Goal: Navigation & Orientation: Find specific page/section

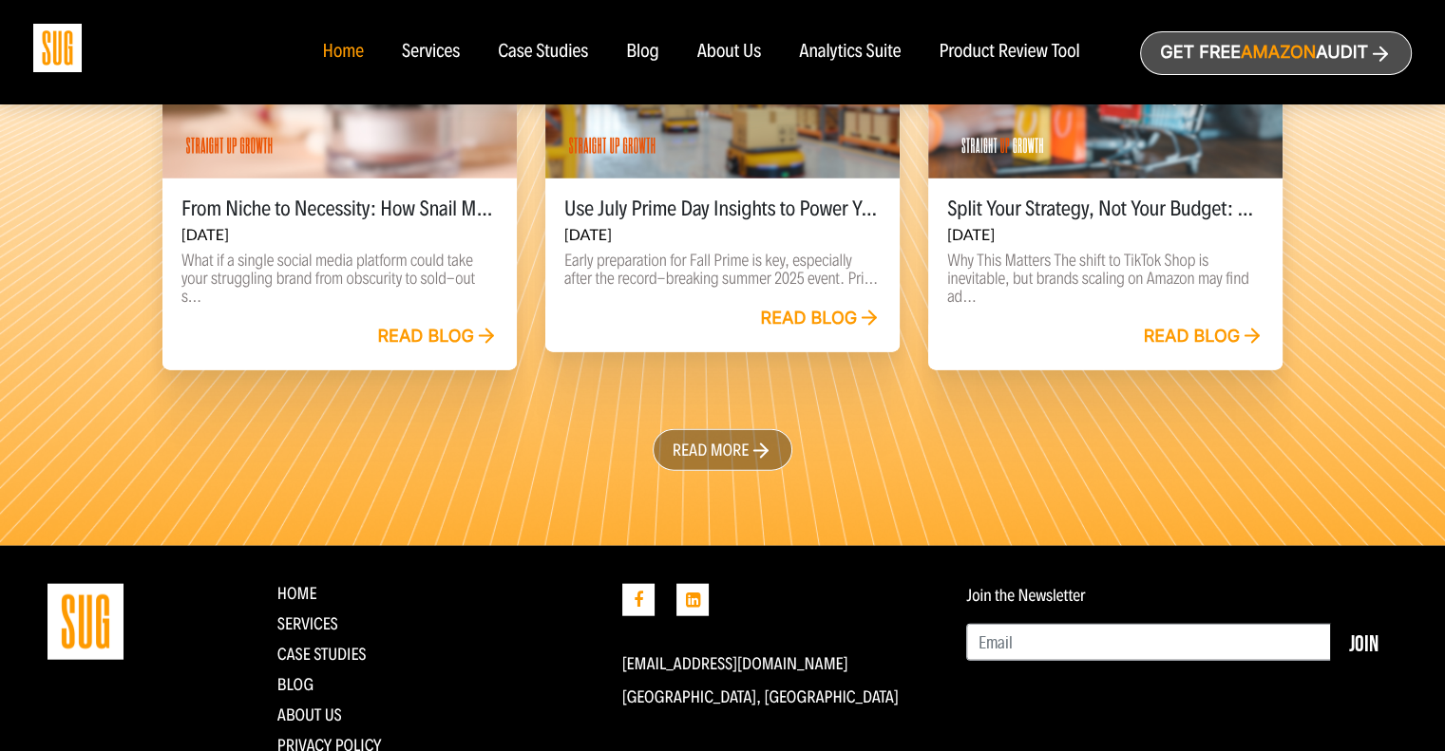
scroll to position [4460, 0]
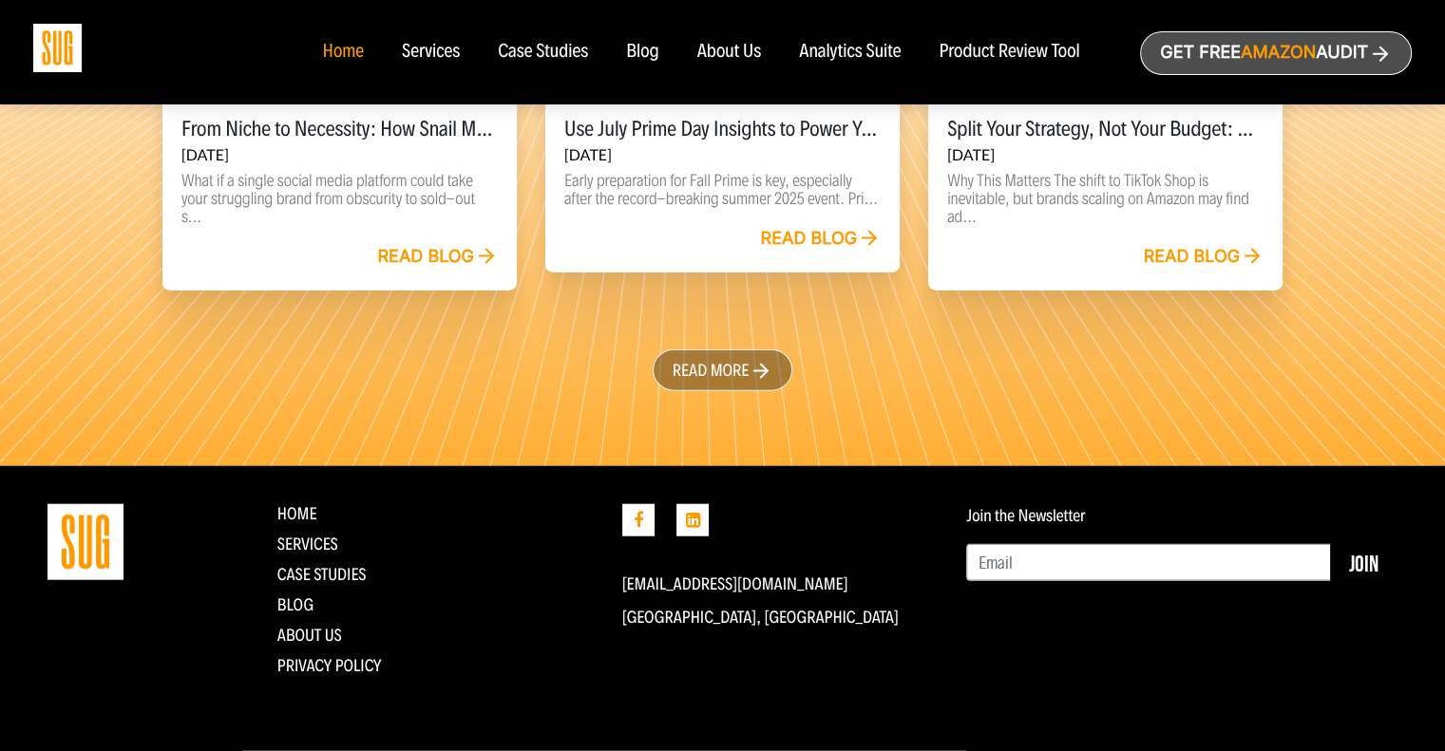
click at [539, 48] on div "Case Studies" at bounding box center [543, 52] width 90 height 21
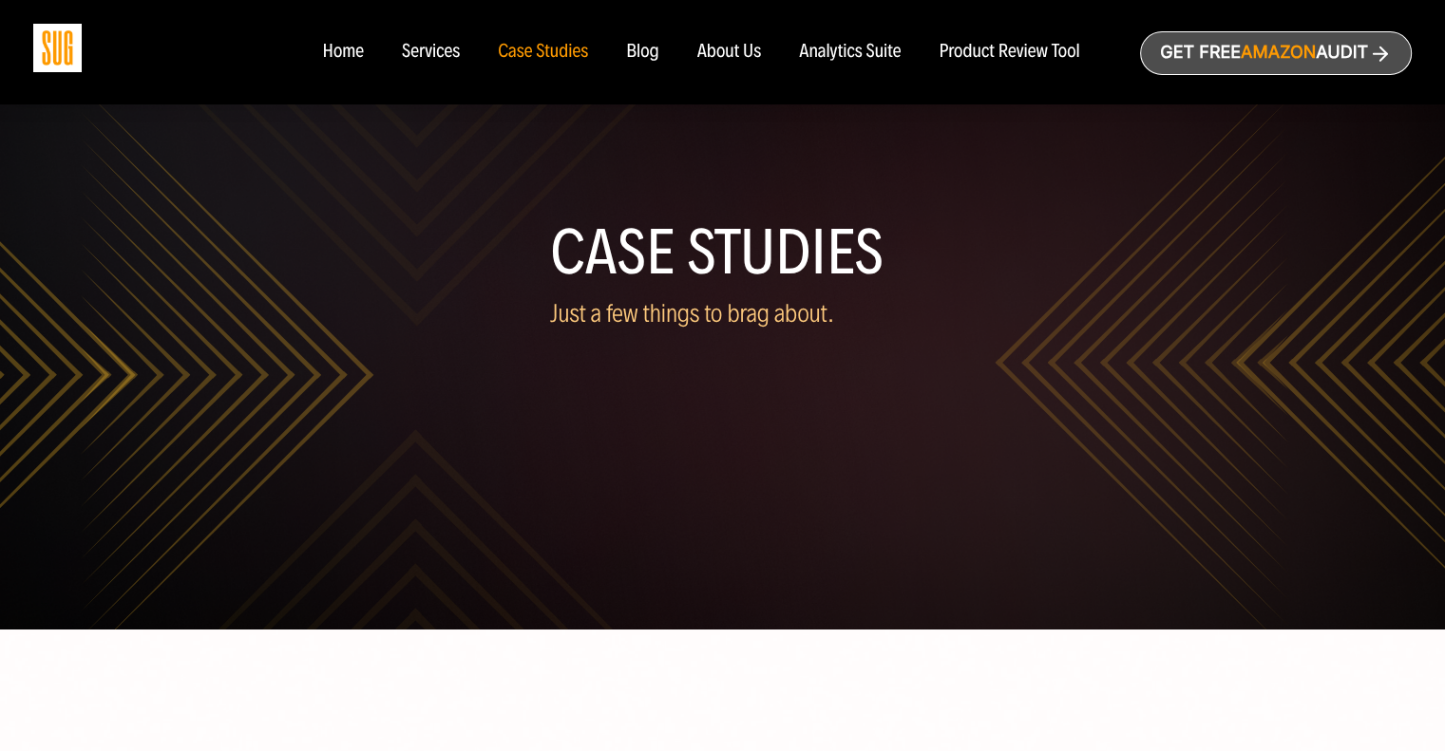
click at [1024, 45] on div "Product Review Tool" at bounding box center [1008, 52] width 141 height 21
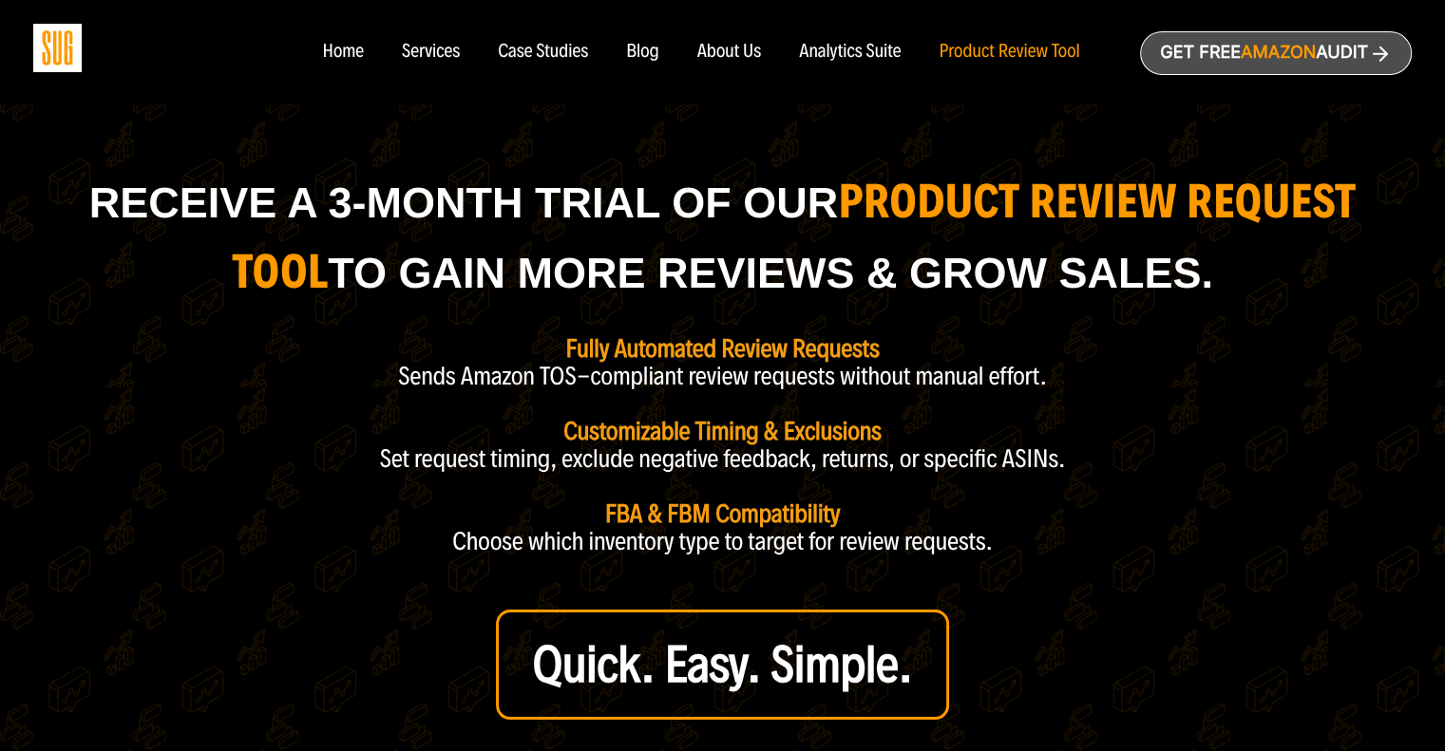
click at [339, 52] on div "Home" at bounding box center [342, 52] width 41 height 21
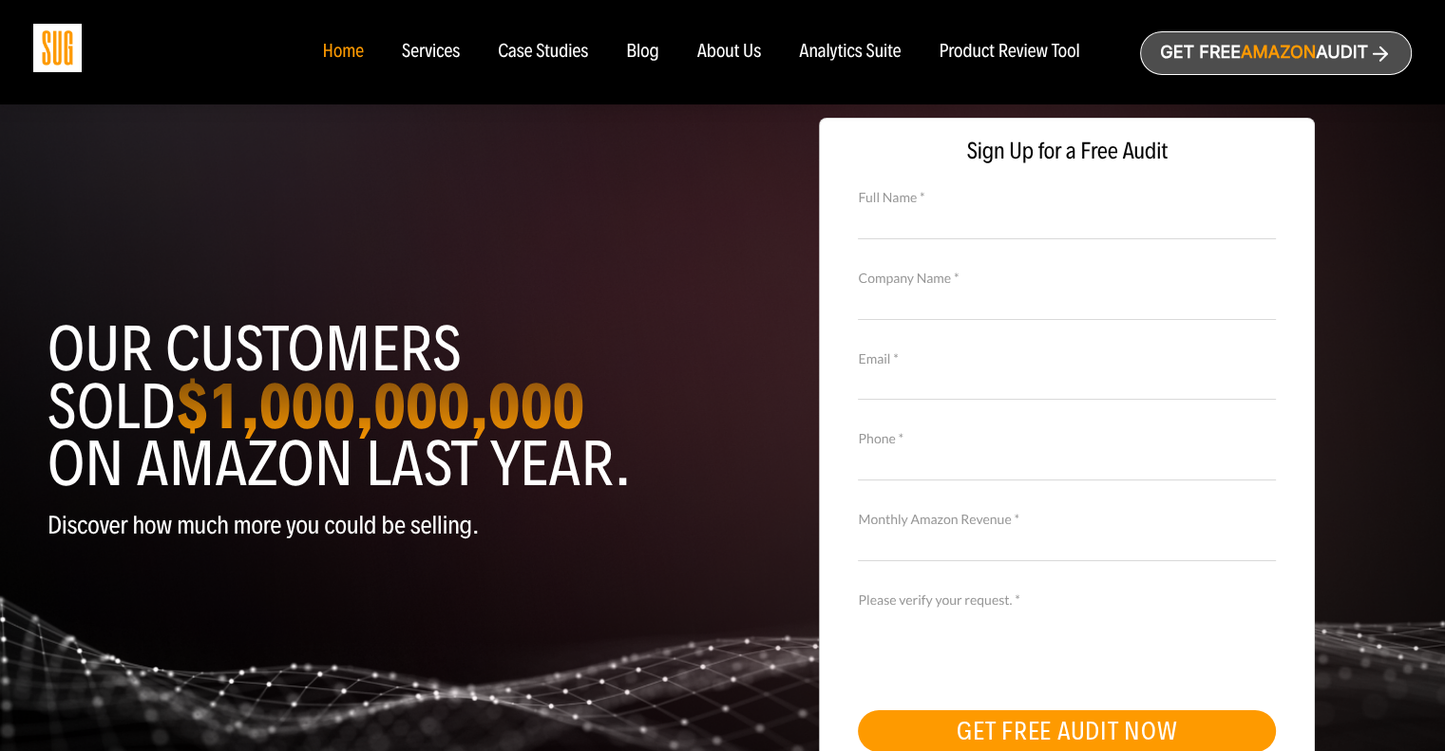
click at [562, 46] on div "Case Studies" at bounding box center [543, 52] width 90 height 21
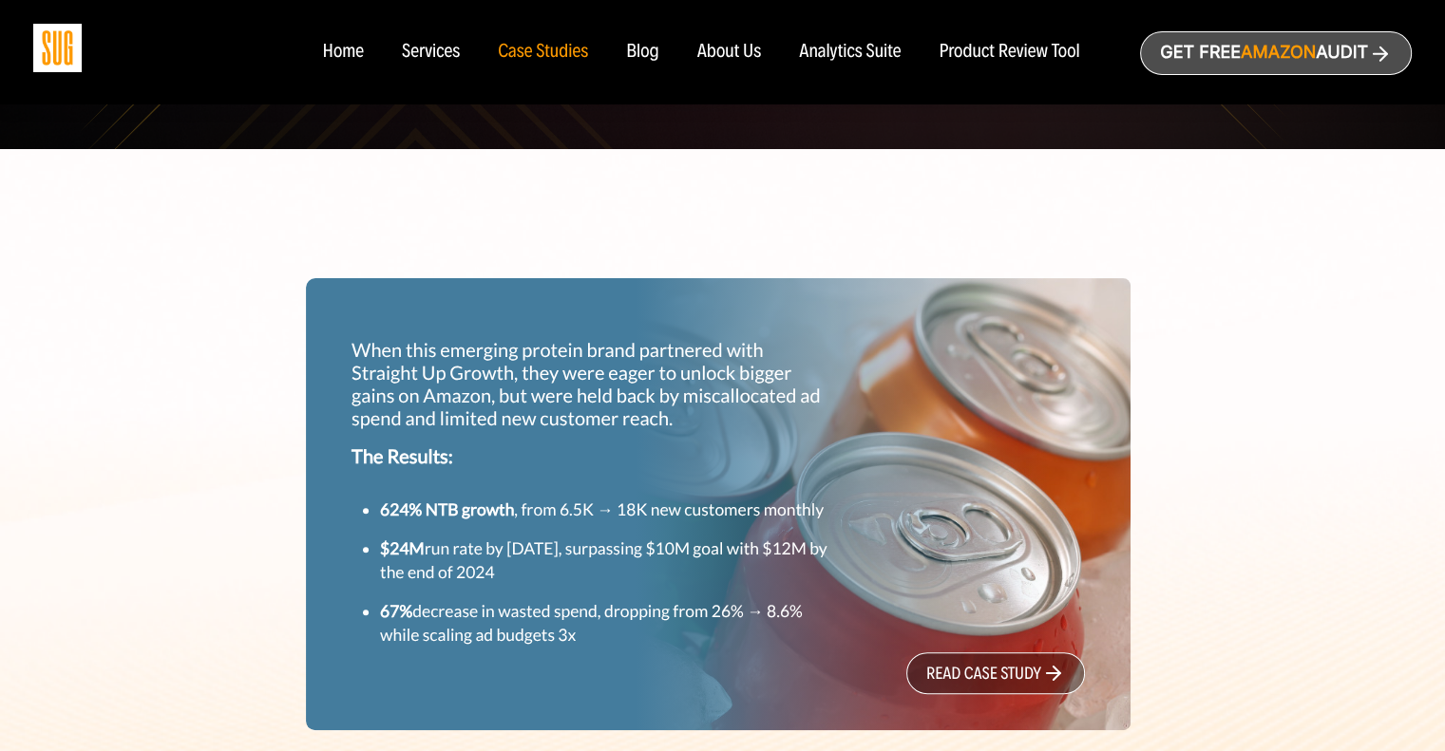
scroll to position [482, 0]
